Goal: Task Accomplishment & Management: Manage account settings

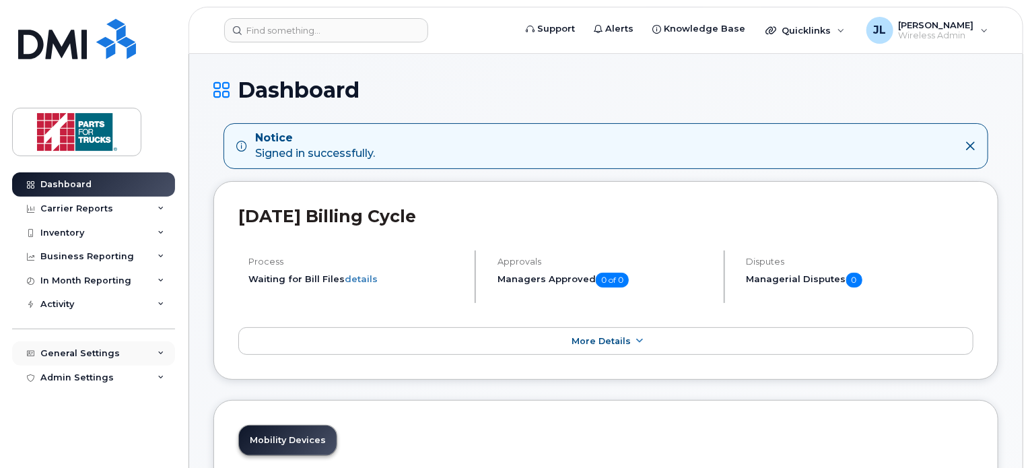
click at [98, 355] on div "General Settings" at bounding box center [79, 353] width 79 height 11
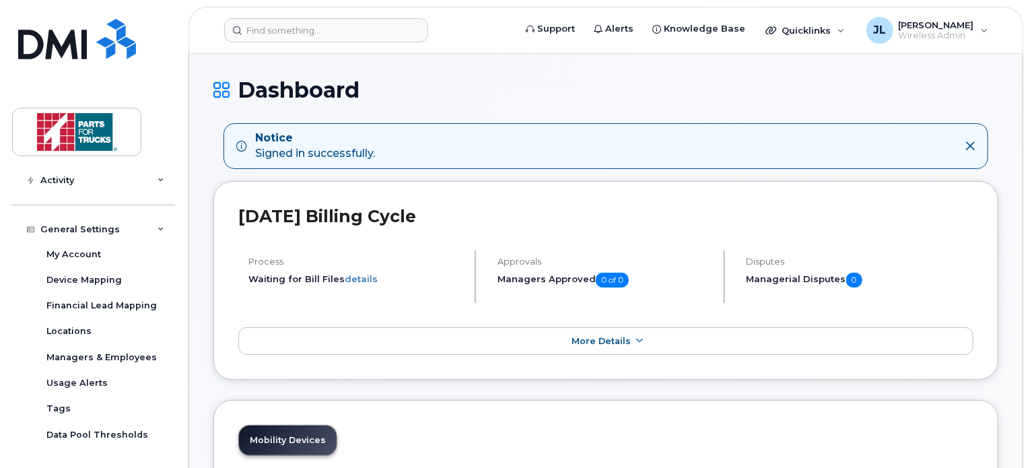
scroll to position [147, 0]
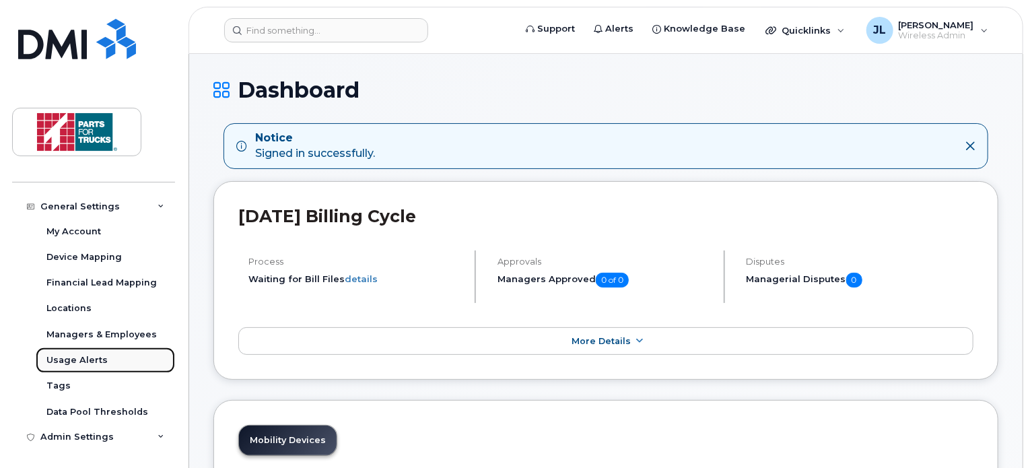
click at [82, 357] on div "Usage Alerts" at bounding box center [76, 360] width 61 height 12
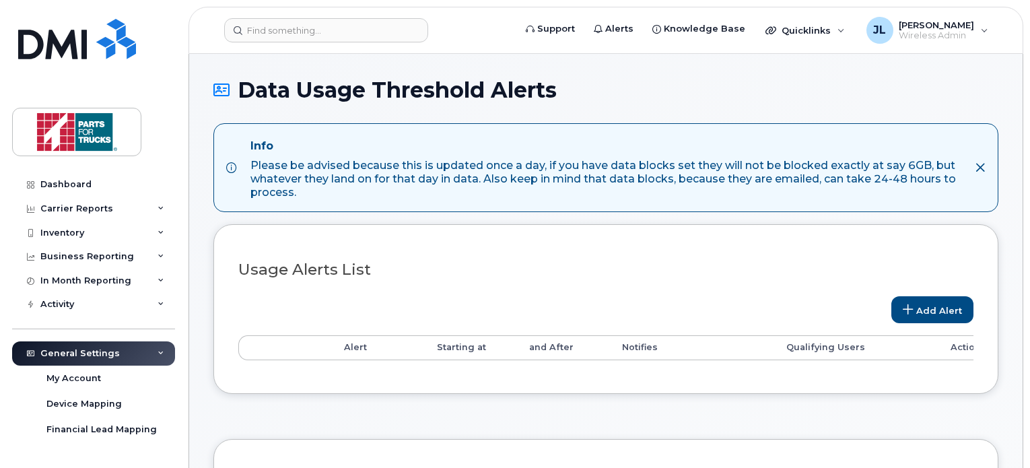
select select
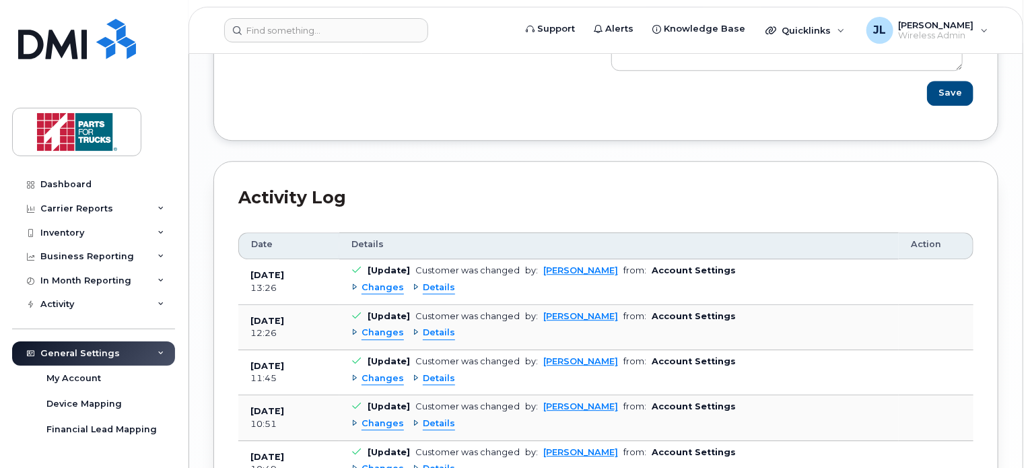
scroll to position [1810, 0]
click at [434, 287] on span "Details" at bounding box center [439, 287] width 32 height 13
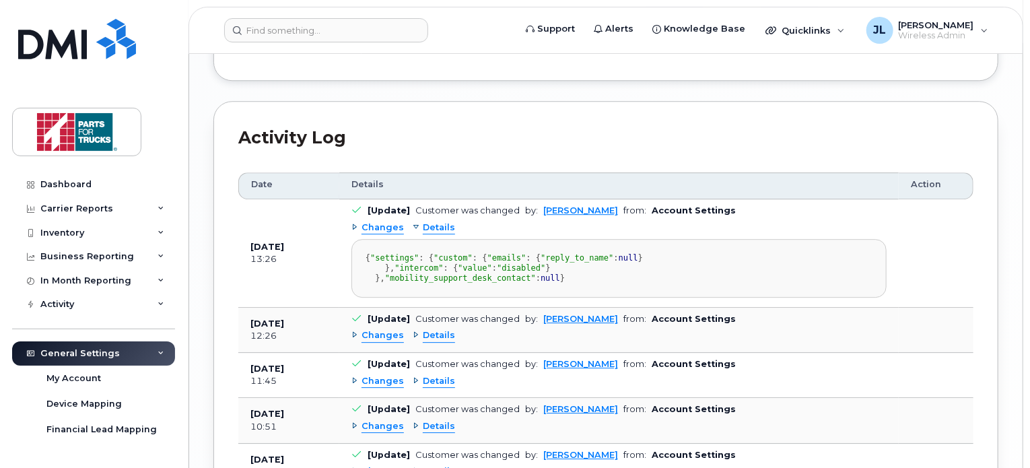
scroll to position [1872, 0]
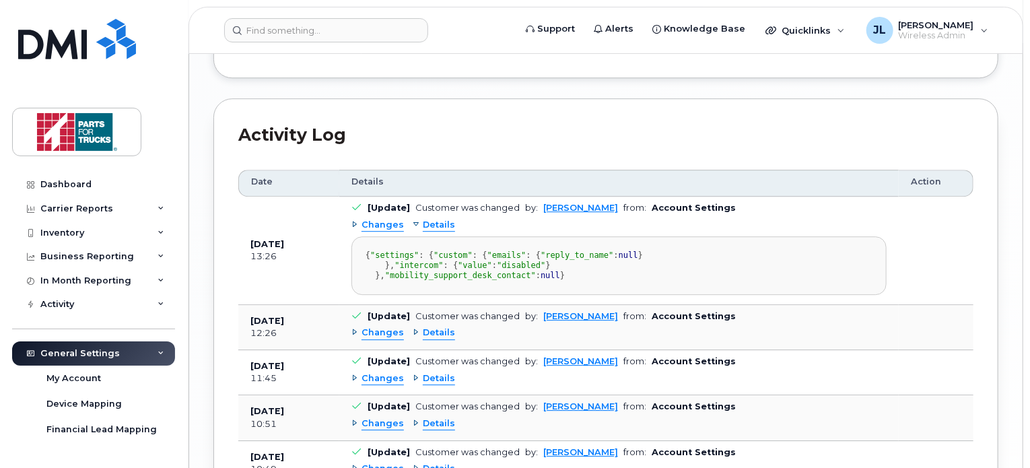
click at [434, 222] on span "Details" at bounding box center [439, 225] width 32 height 13
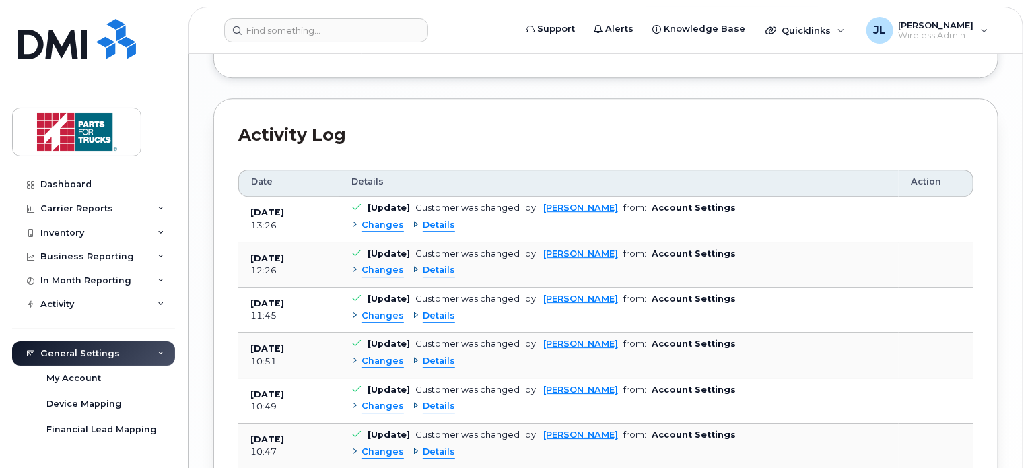
click at [379, 223] on span "Changes" at bounding box center [383, 225] width 42 height 13
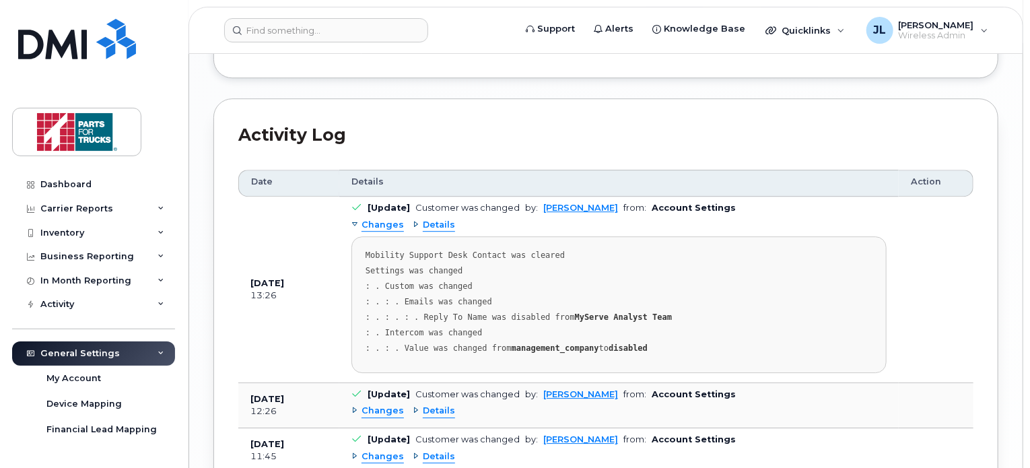
click at [368, 223] on span "Changes" at bounding box center [383, 225] width 42 height 13
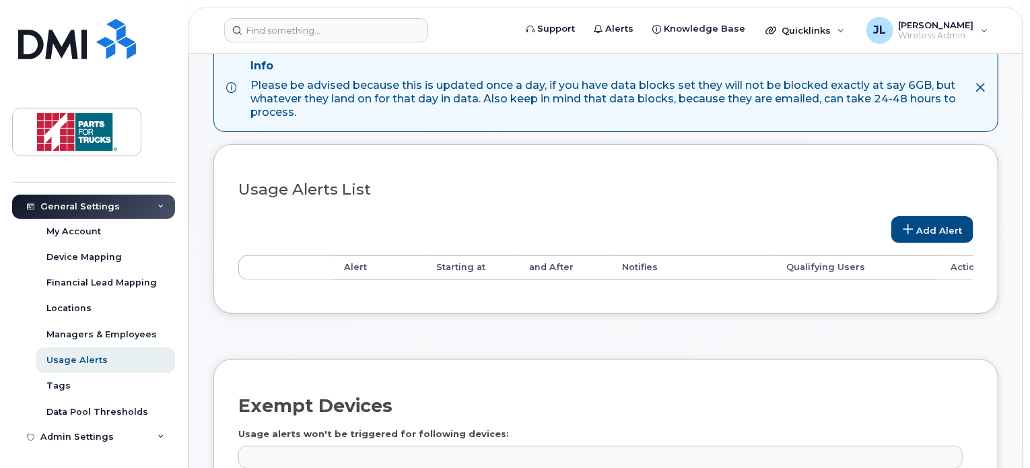
scroll to position [81, 0]
click at [87, 409] on div "Data Pool Thresholds" at bounding box center [97, 412] width 102 height 12
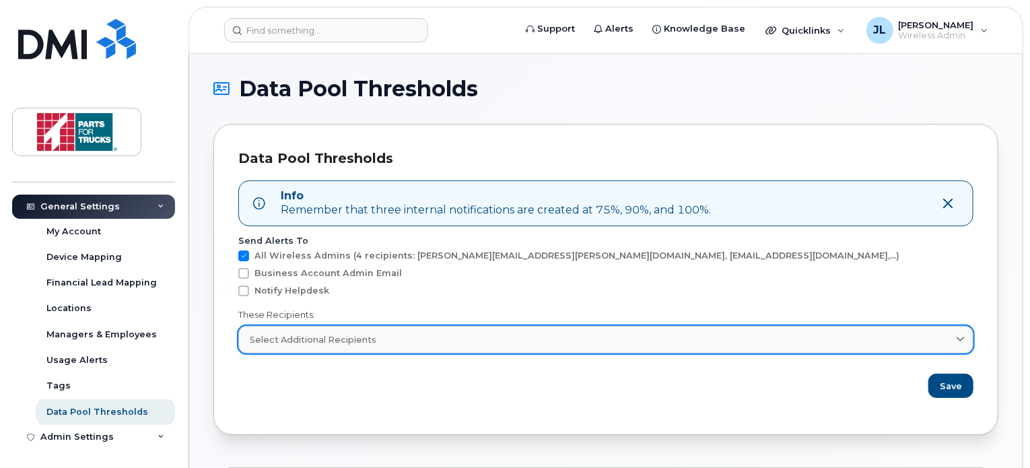
click at [341, 341] on span "Select Additional Recipients" at bounding box center [313, 339] width 127 height 13
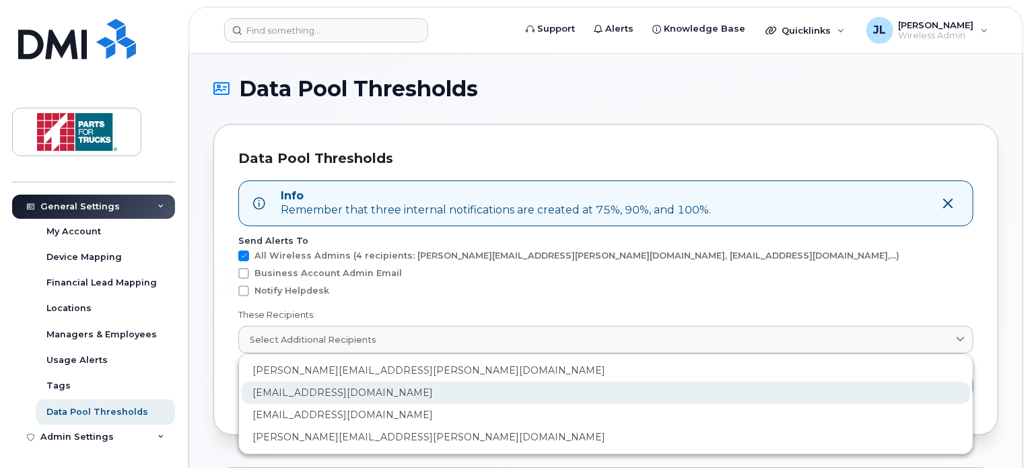
click at [361, 426] on div "dbatchilder@partsfortrucks.com" at bounding box center [606, 437] width 728 height 22
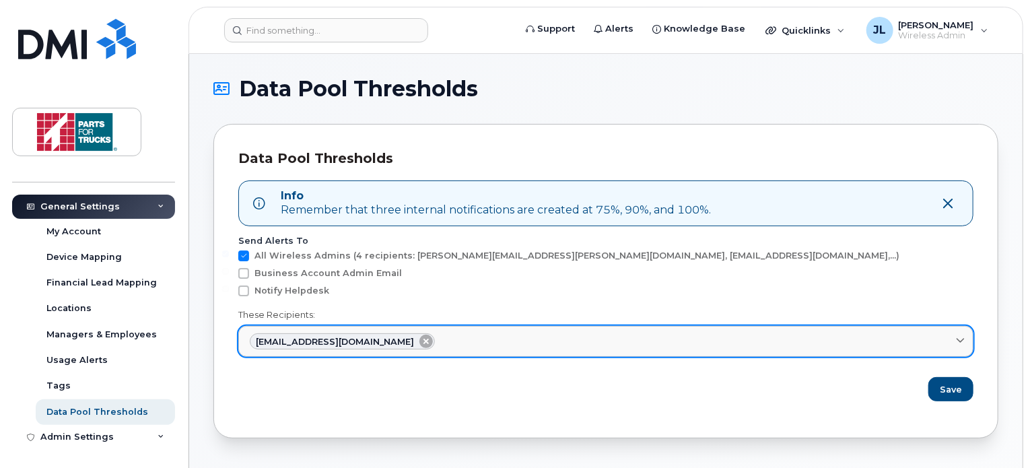
click at [419, 341] on icon at bounding box center [425, 341] width 13 height 13
click at [365, 342] on span "Select Additional Recipients" at bounding box center [313, 339] width 127 height 13
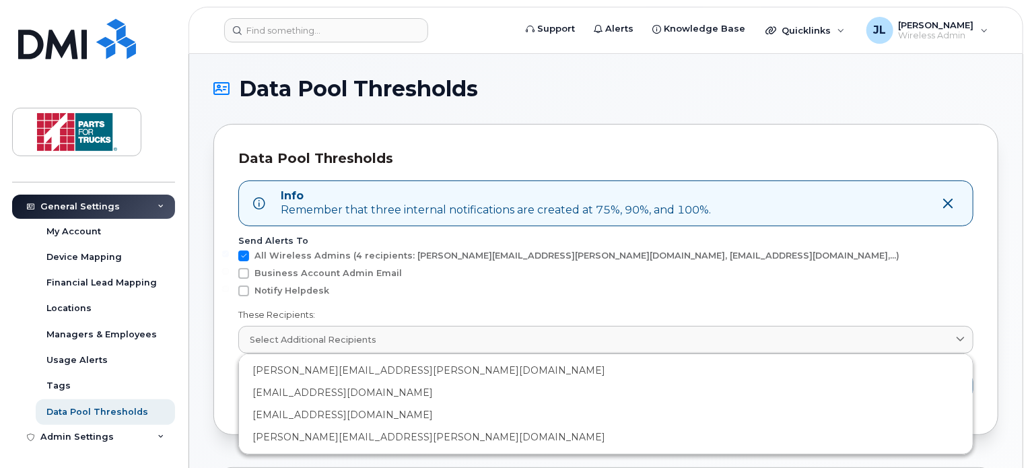
click at [448, 285] on div "Business Account Admin Email" at bounding box center [605, 294] width 735 height 18
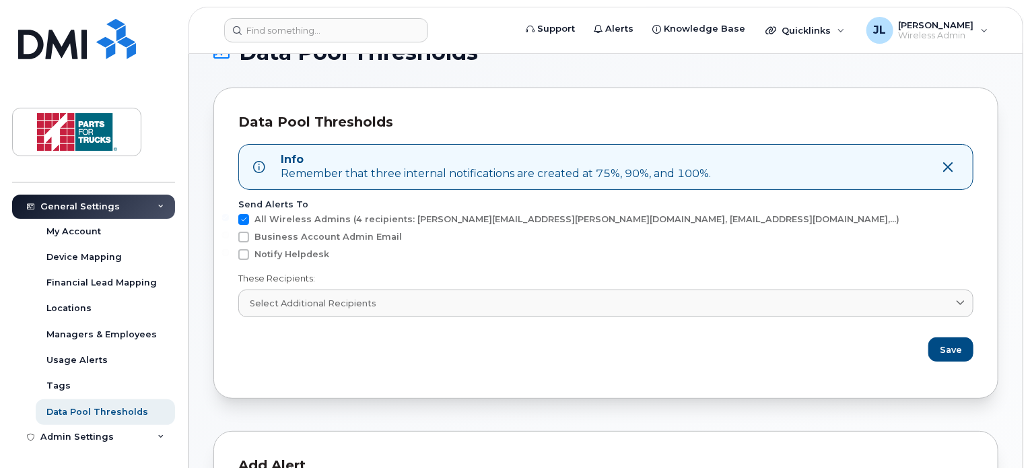
scroll to position [38, 0]
click at [279, 218] on span "All Wireless Admins (4 recipients: jamie.reid@partsfortrucks.com, dbatchilder@p…" at bounding box center [576, 218] width 645 height 10
click at [229, 218] on input "All Wireless Admins (4 recipients: jamie.reid@partsfortrucks.com, dbatchilder@p…" at bounding box center [225, 216] width 7 height 7
click at [292, 217] on span "All Wireless Admins (4 recipients: jamie.reid@partsfortrucks.com, dbatchilder@p…" at bounding box center [576, 218] width 645 height 10
click at [229, 217] on input "All Wireless Admins (4 recipients: jamie.reid@partsfortrucks.com, dbatchilder@p…" at bounding box center [225, 216] width 7 height 7
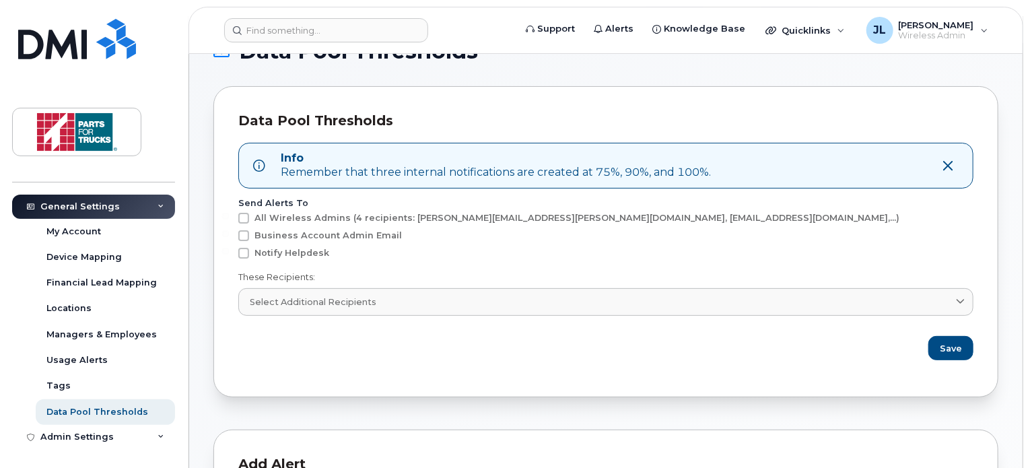
checkbox input "true"
click at [311, 250] on span "Notify Helpdesk" at bounding box center [291, 253] width 75 height 10
click at [229, 250] on input "Notify Helpdesk" at bounding box center [225, 251] width 7 height 7
checkbox input "true"
click at [348, 230] on span "Business Account Admin Email" at bounding box center [327, 235] width 147 height 10
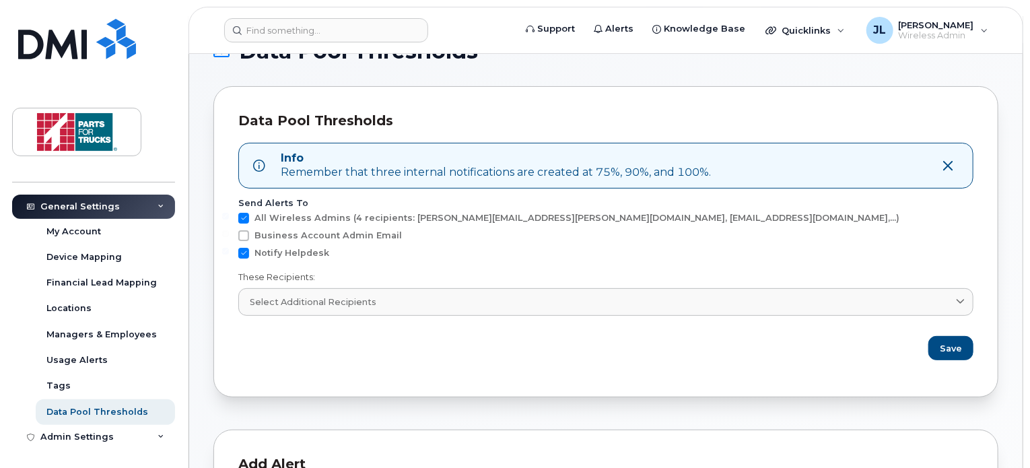
click at [229, 230] on input "Business Account Admin Email" at bounding box center [225, 233] width 7 height 7
click at [324, 235] on span "Business Account Admin Email" at bounding box center [327, 235] width 147 height 10
click at [229, 235] on input "Business Account Admin Email" at bounding box center [225, 233] width 7 height 7
checkbox input "false"
click at [312, 248] on span "Notify Helpdesk" at bounding box center [291, 253] width 75 height 10
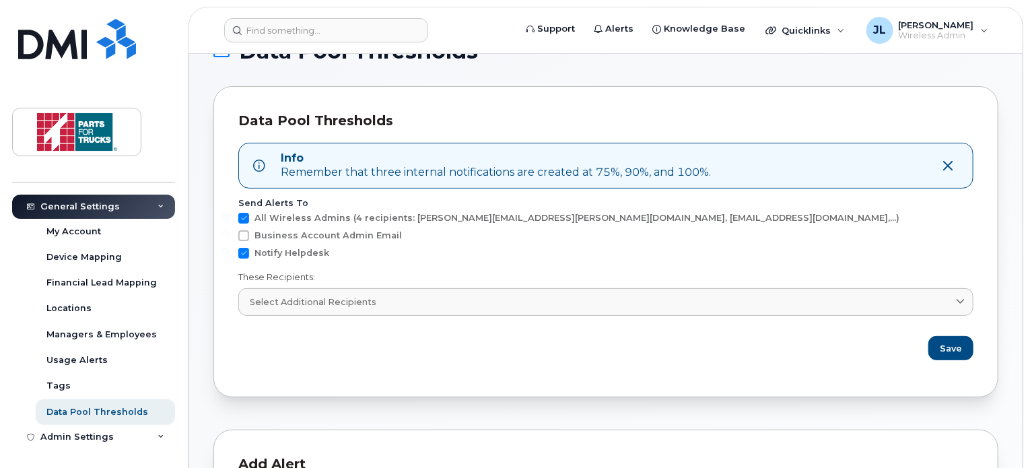
click at [229, 248] on input "Notify Helpdesk" at bounding box center [225, 251] width 7 height 7
checkbox input "false"
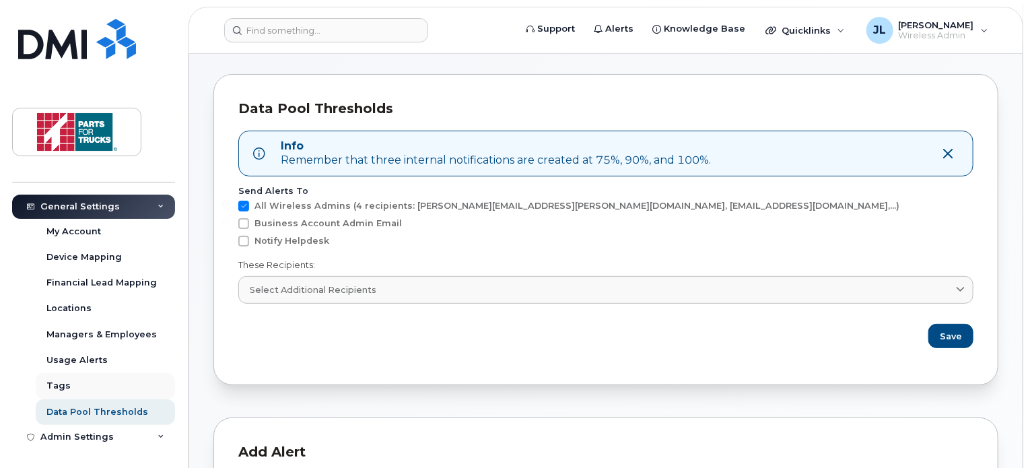
scroll to position [89, 0]
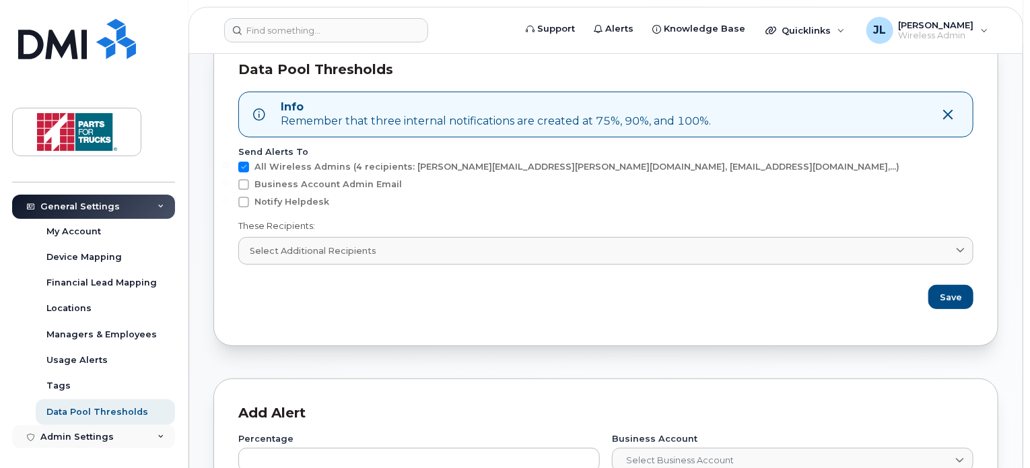
click at [120, 438] on div "Admin Settings" at bounding box center [93, 437] width 163 height 24
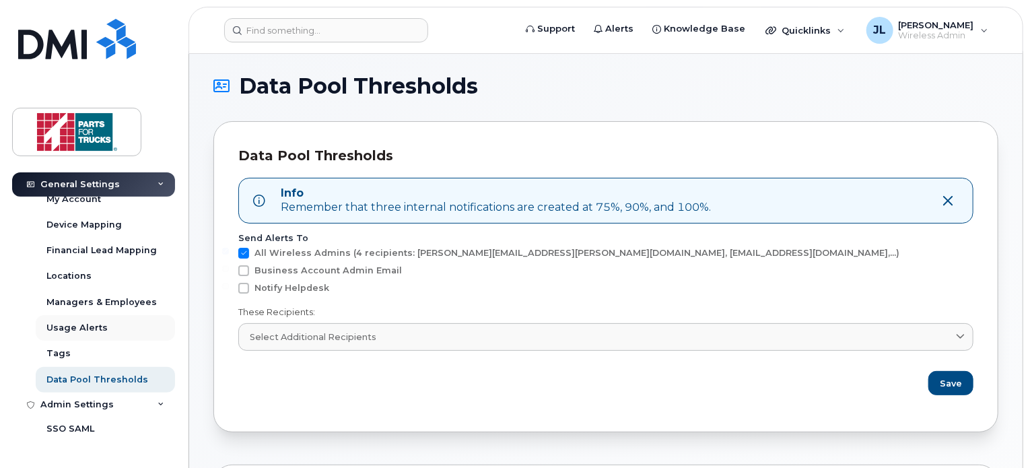
scroll to position [178, 0]
click at [83, 325] on div "Usage Alerts" at bounding box center [76, 329] width 61 height 12
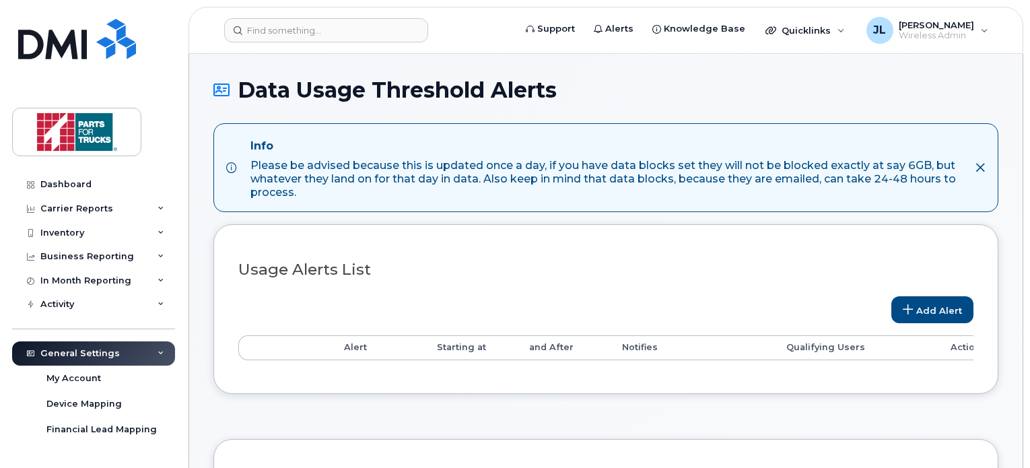
select select
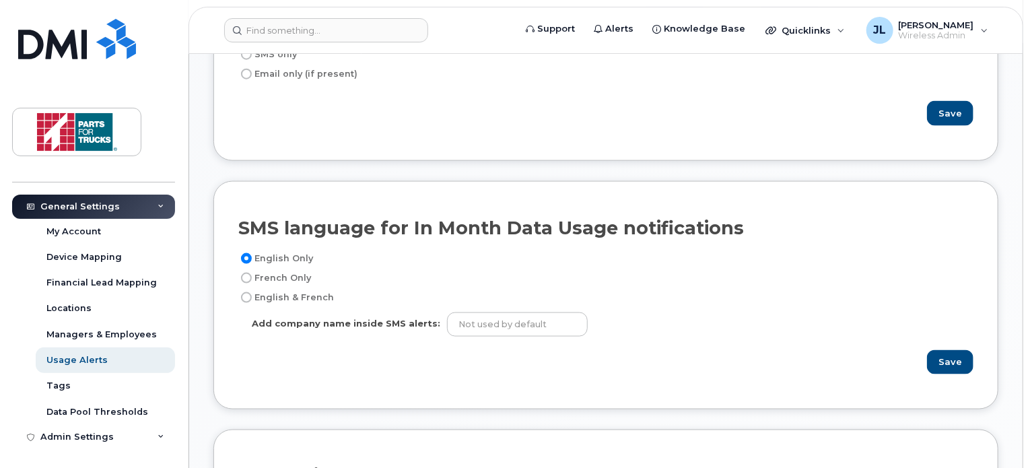
scroll to position [871, 0]
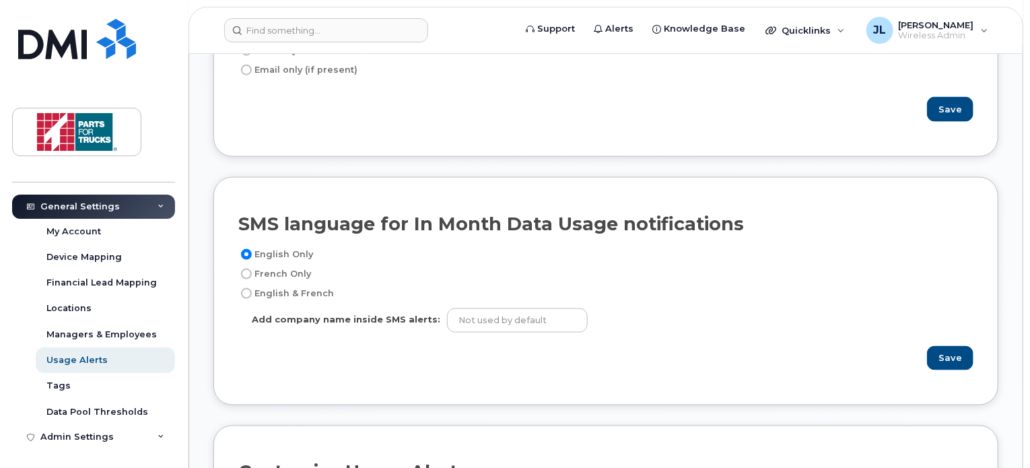
click at [833, 87] on div "If "notify user" is selected, then notify user via Email if available, SMS if n…" at bounding box center [605, 45] width 735 height 173
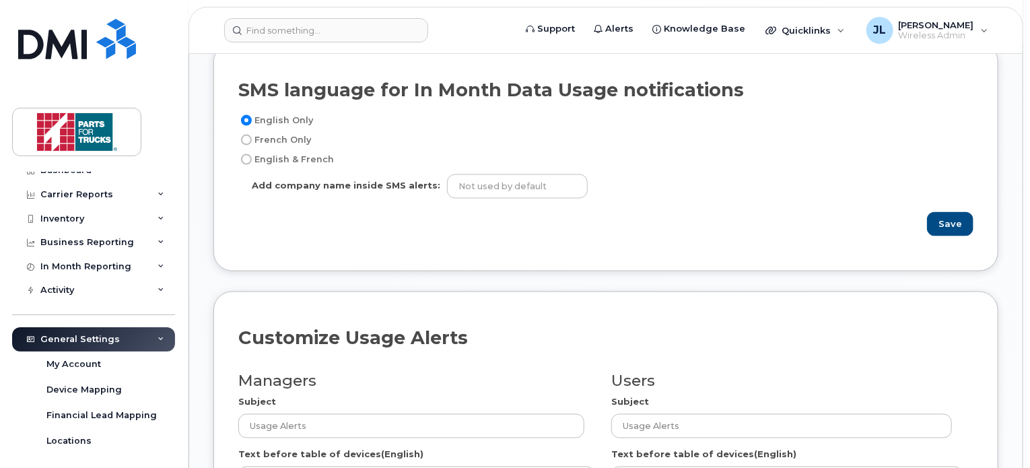
scroll to position [0, 0]
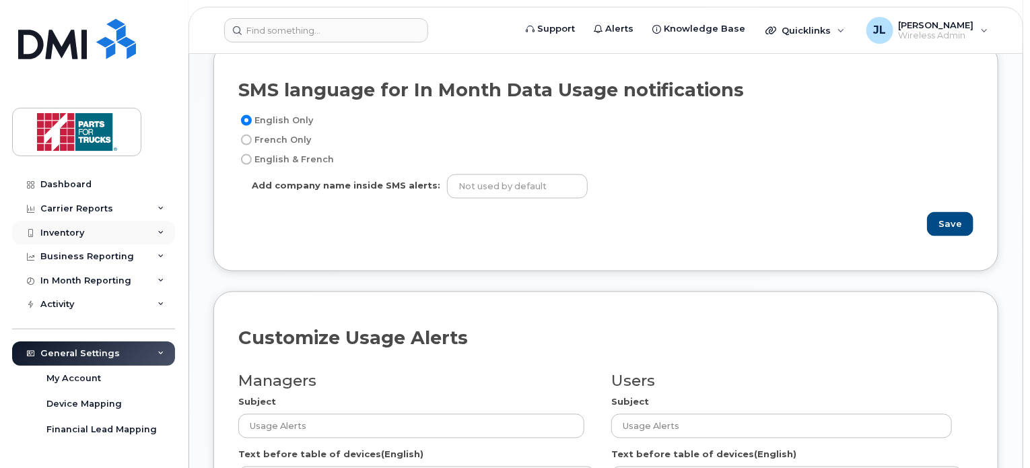
click at [97, 233] on div "Inventory" at bounding box center [93, 233] width 163 height 24
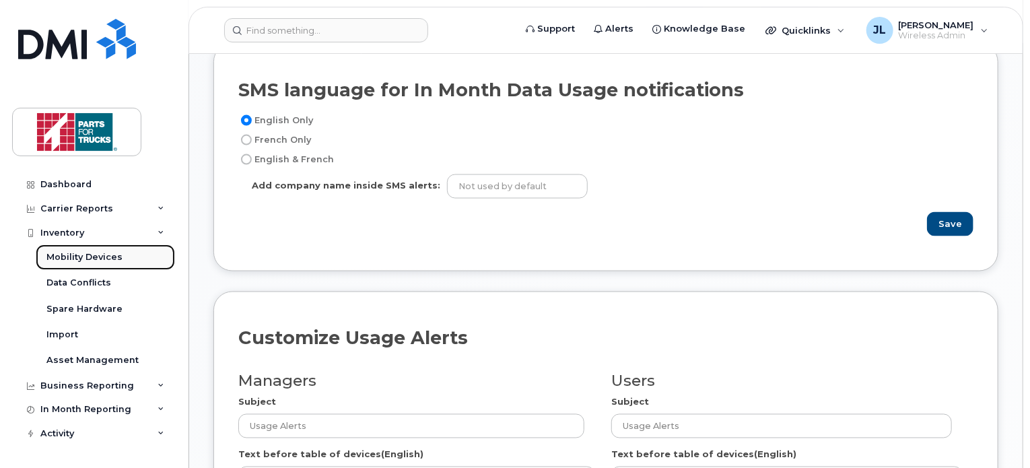
click at [87, 252] on div "Mobility Devices" at bounding box center [84, 257] width 76 height 12
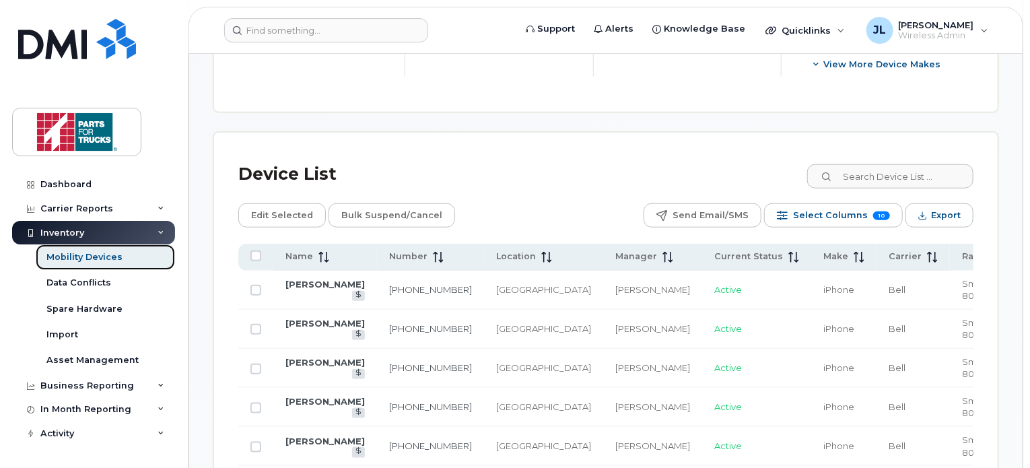
scroll to position [583, 0]
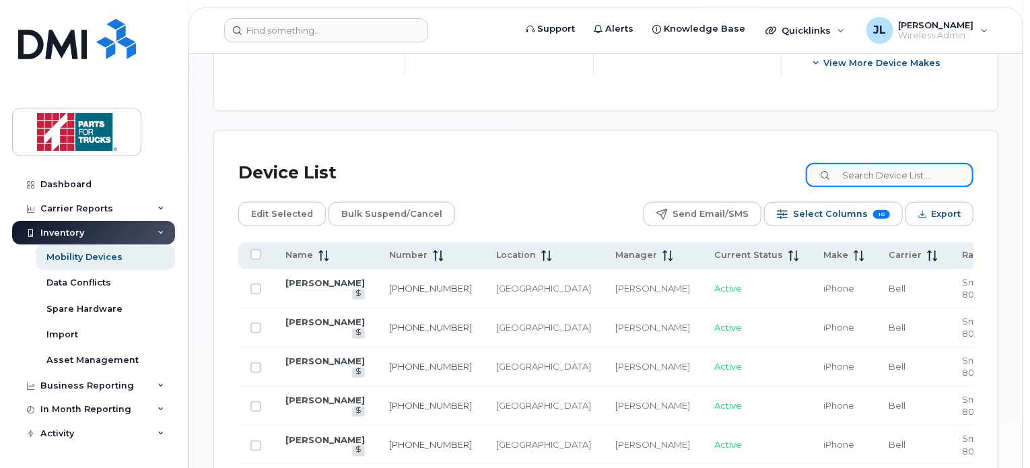
drag, startPoint x: 883, startPoint y: 172, endPoint x: 891, endPoint y: 163, distance: 11.9
click at [891, 163] on input at bounding box center [890, 175] width 168 height 24
type input "unknown"
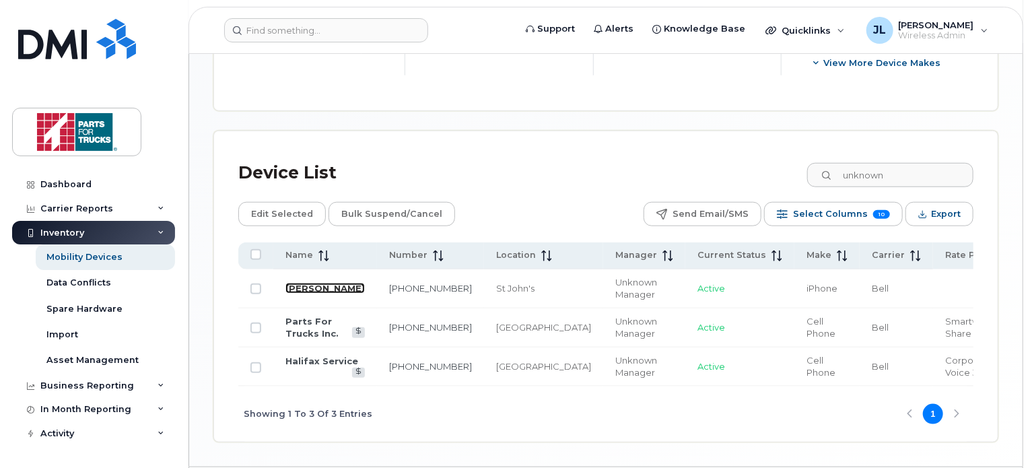
click at [312, 284] on link "Clarence Nolan" at bounding box center [324, 288] width 79 height 11
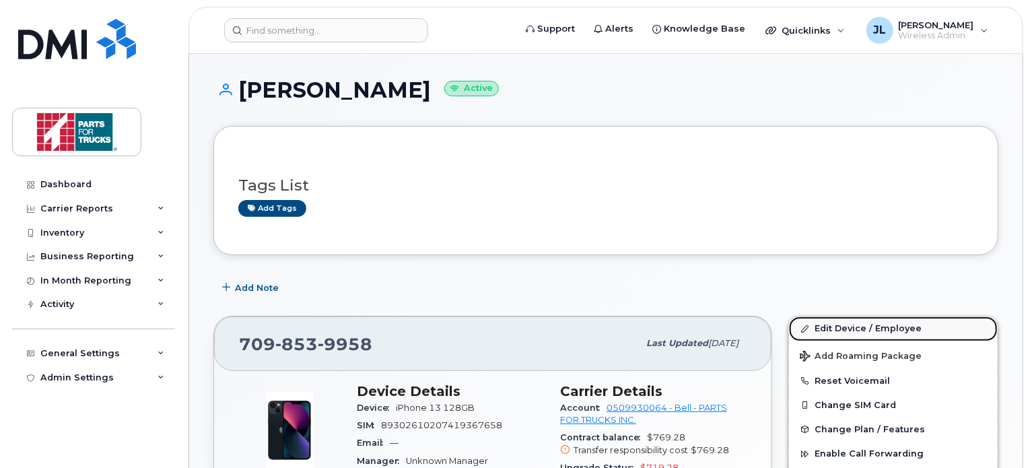
click at [838, 335] on link "Edit Device / Employee" at bounding box center [893, 328] width 209 height 24
click at [841, 333] on link "Edit Device / Employee" at bounding box center [893, 328] width 209 height 24
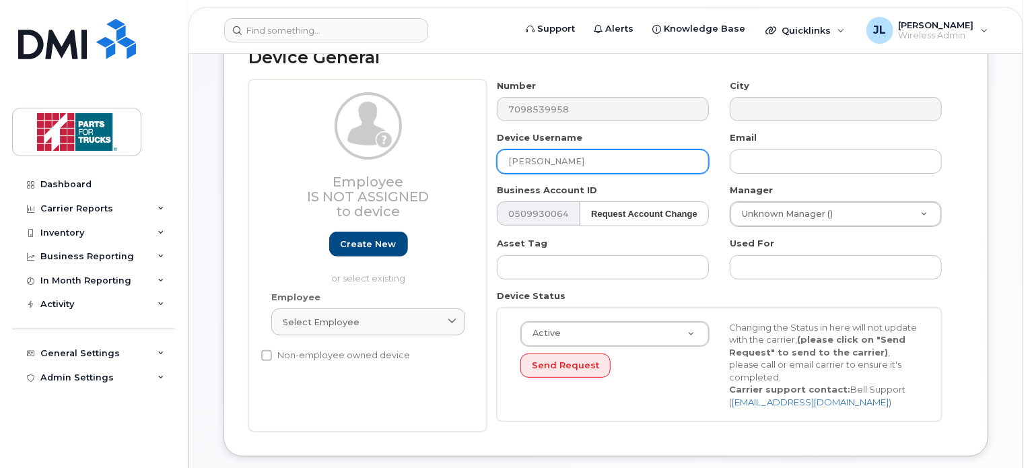
scroll to position [101, 0]
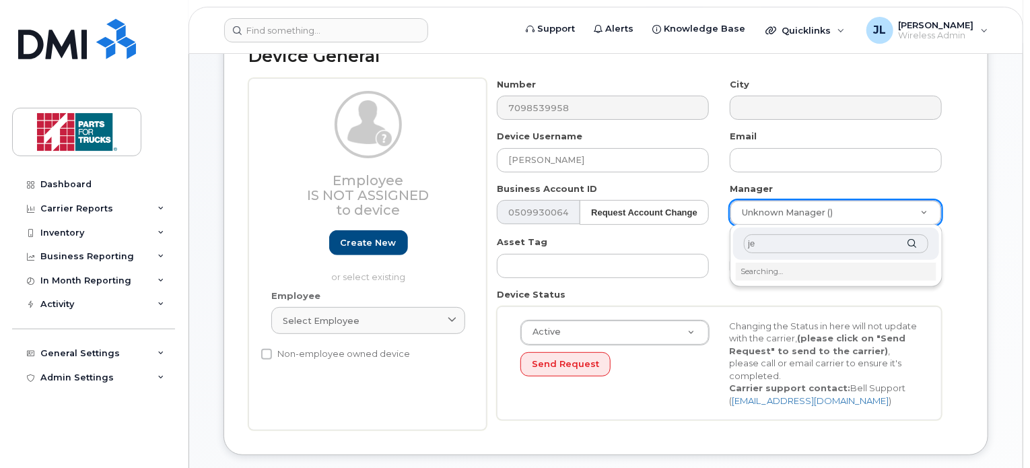
type input "j"
type input "jamie ells"
type input "1918266"
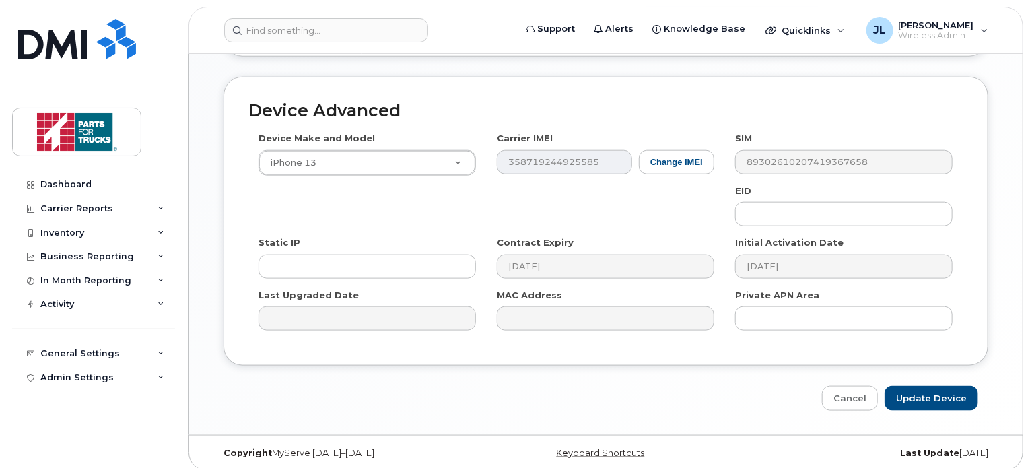
scroll to position [702, 0]
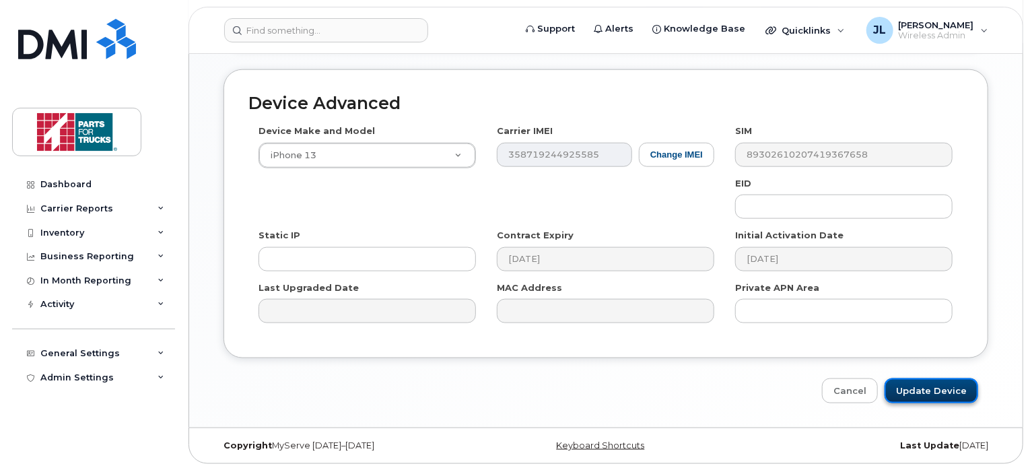
click at [937, 387] on input "Update Device" at bounding box center [932, 390] width 94 height 25
type input "Saving..."
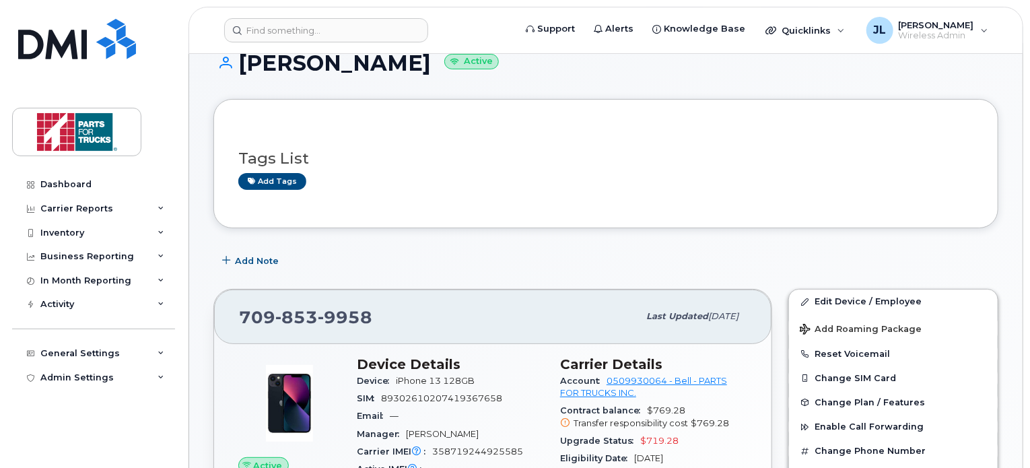
scroll to position [24, 0]
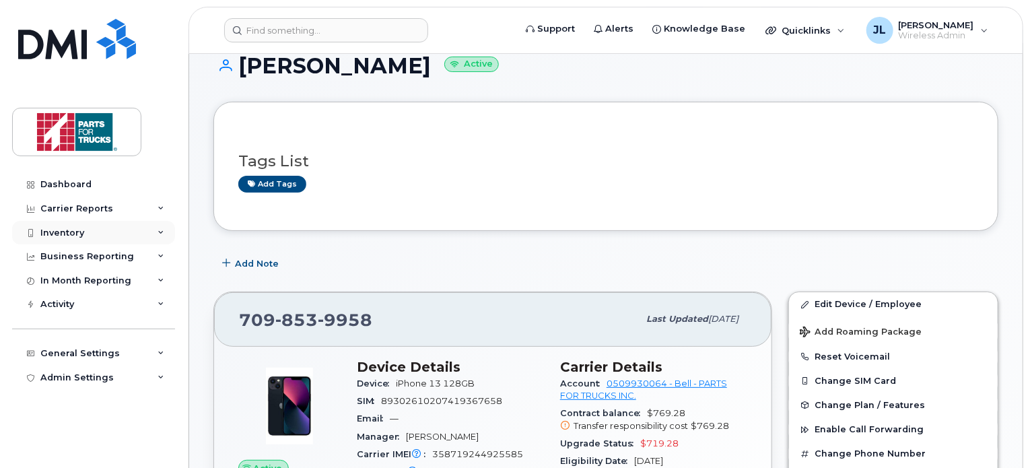
click at [90, 230] on div "Inventory" at bounding box center [93, 233] width 163 height 24
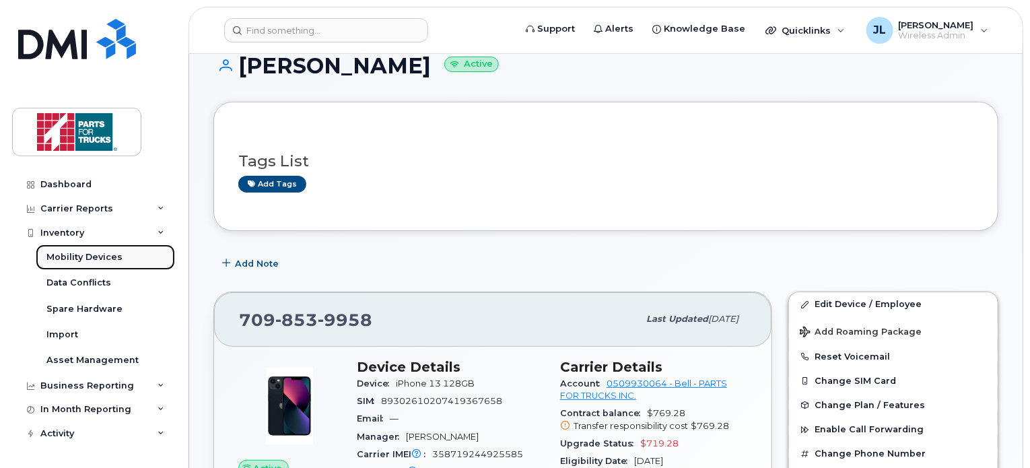
click at [83, 256] on div "Mobility Devices" at bounding box center [84, 257] width 76 height 12
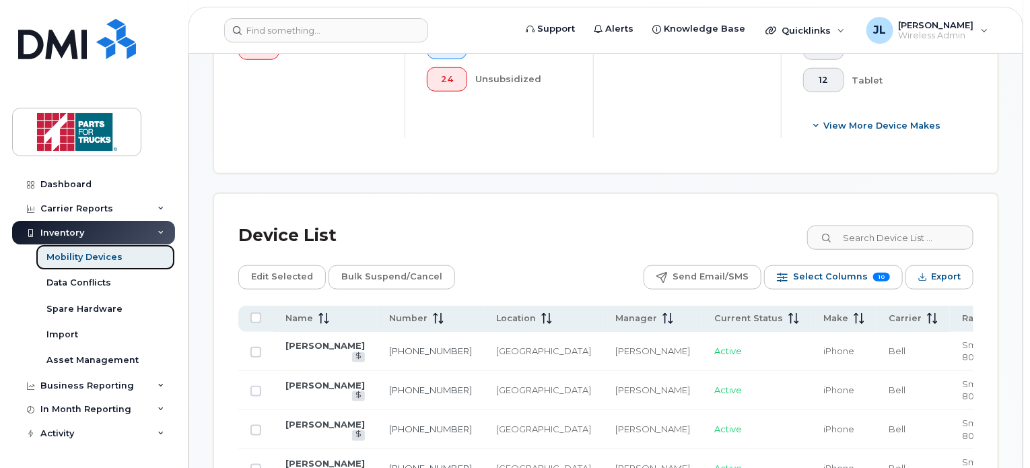
scroll to position [581, 0]
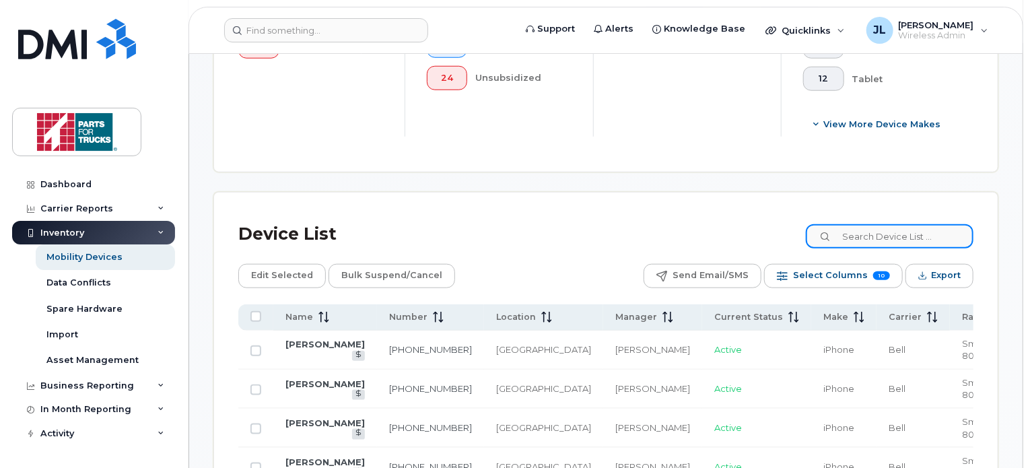
click at [885, 234] on input at bounding box center [890, 236] width 168 height 24
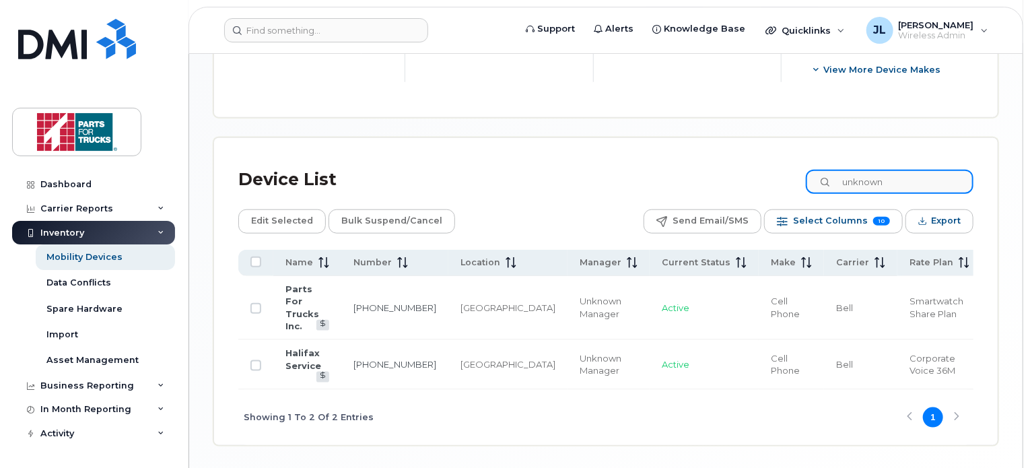
scroll to position [636, 0]
type input "u"
type input "darryl"
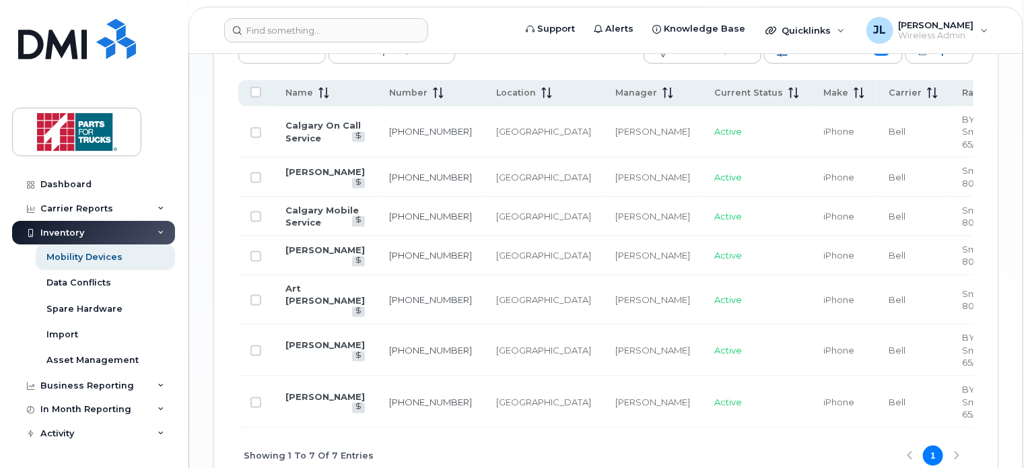
scroll to position [811, 0]
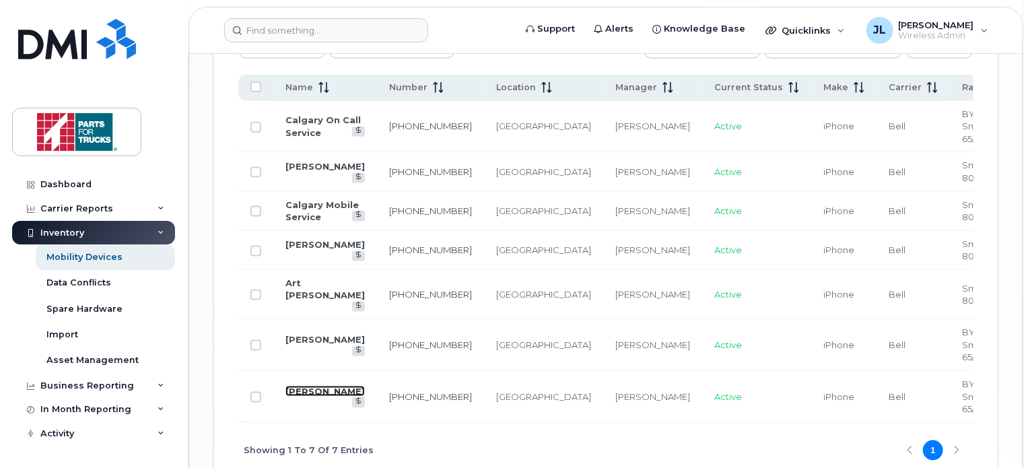
click at [296, 386] on link "Darryl Batchilder" at bounding box center [324, 391] width 79 height 11
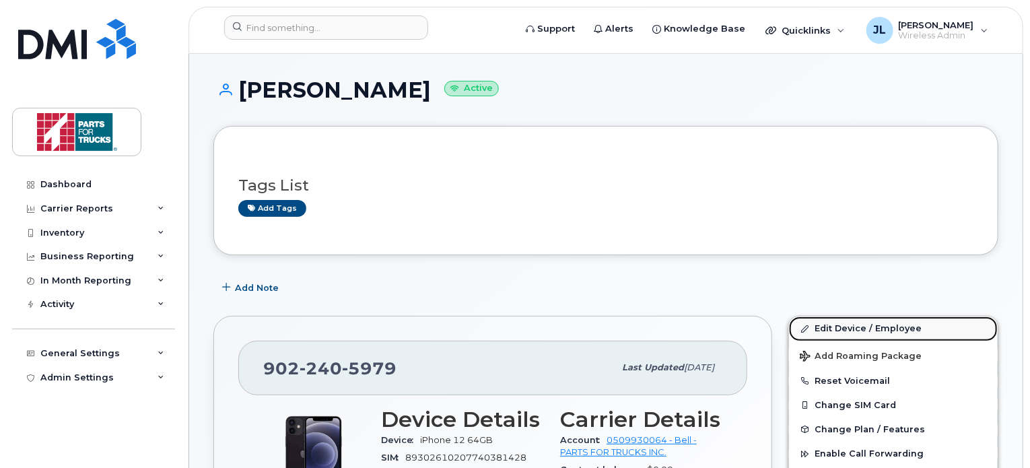
click at [875, 329] on link "Edit Device / Employee" at bounding box center [893, 328] width 209 height 24
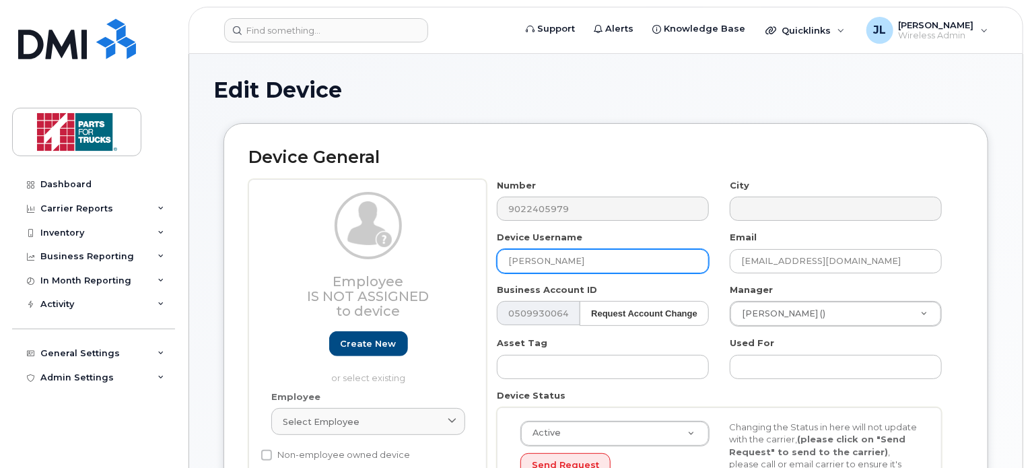
click at [508, 261] on input "[PERSON_NAME]" at bounding box center [603, 261] width 212 height 24
click at [656, 261] on input "Spare (old Darryl Batchilder" at bounding box center [603, 261] width 212 height 24
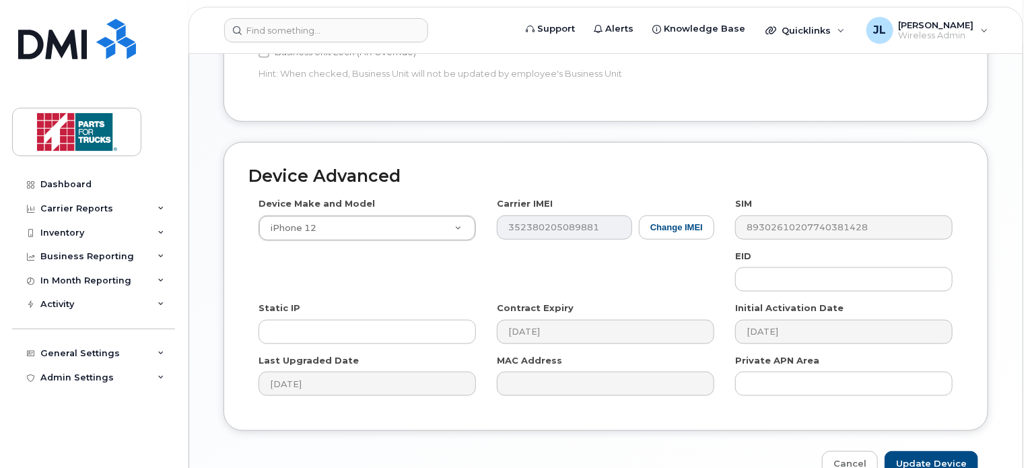
scroll to position [702, 0]
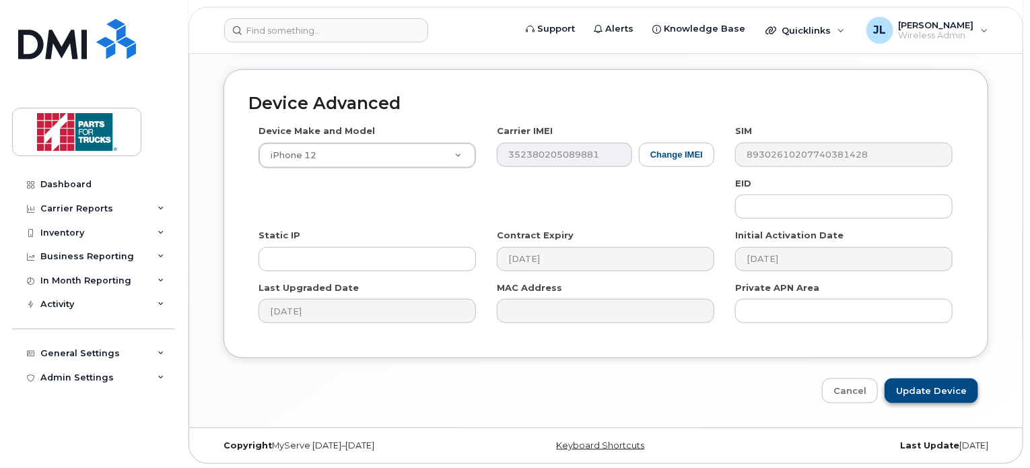
type input "Spare (old [PERSON_NAME])"
click at [914, 380] on input "Update Device" at bounding box center [932, 390] width 94 height 25
type input "Saving..."
